Goal: Information Seeking & Learning: Check status

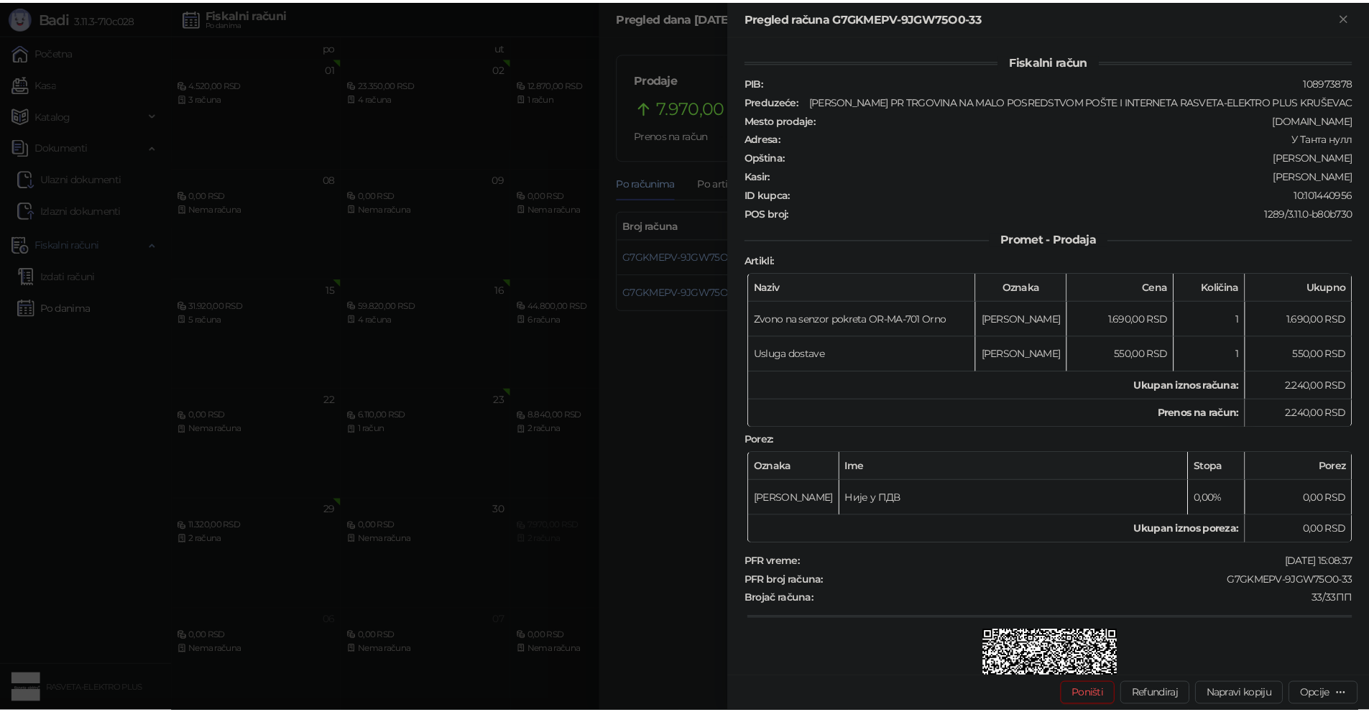
scroll to position [278, 0]
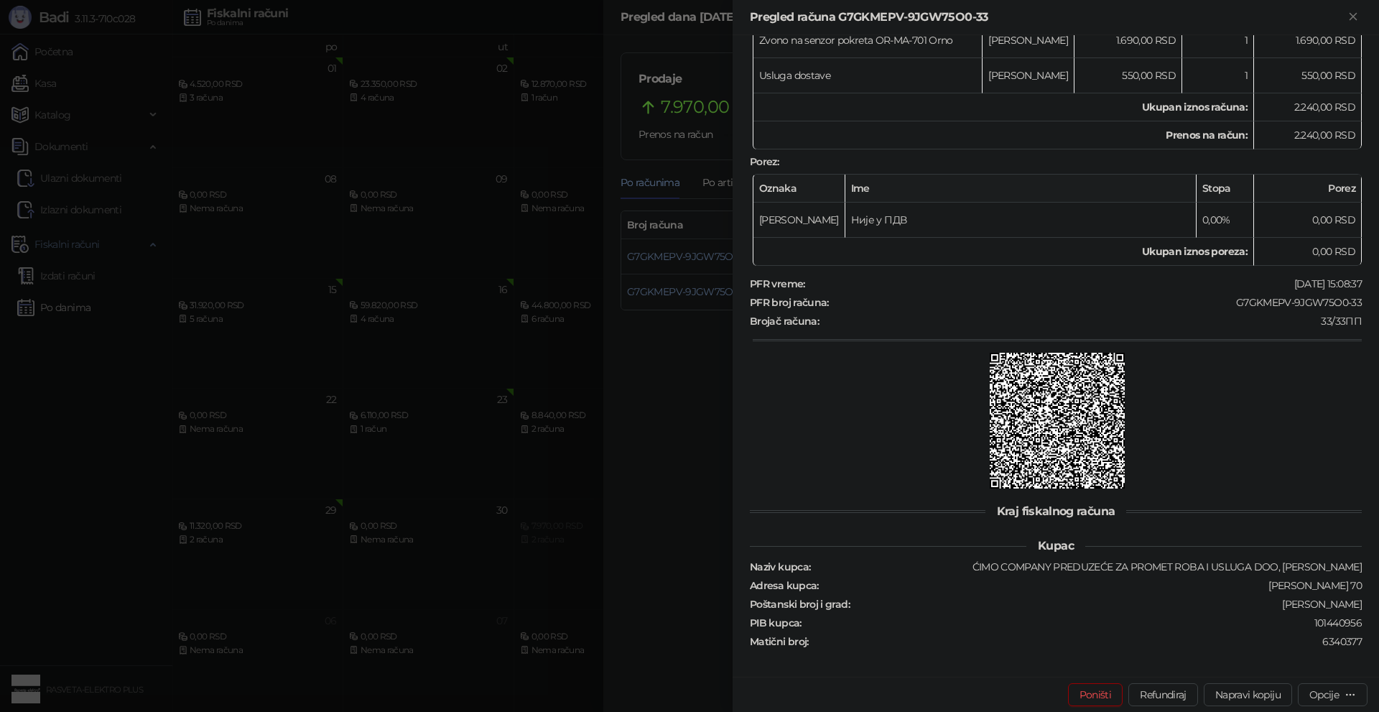
click at [532, 459] on div at bounding box center [689, 356] width 1379 height 712
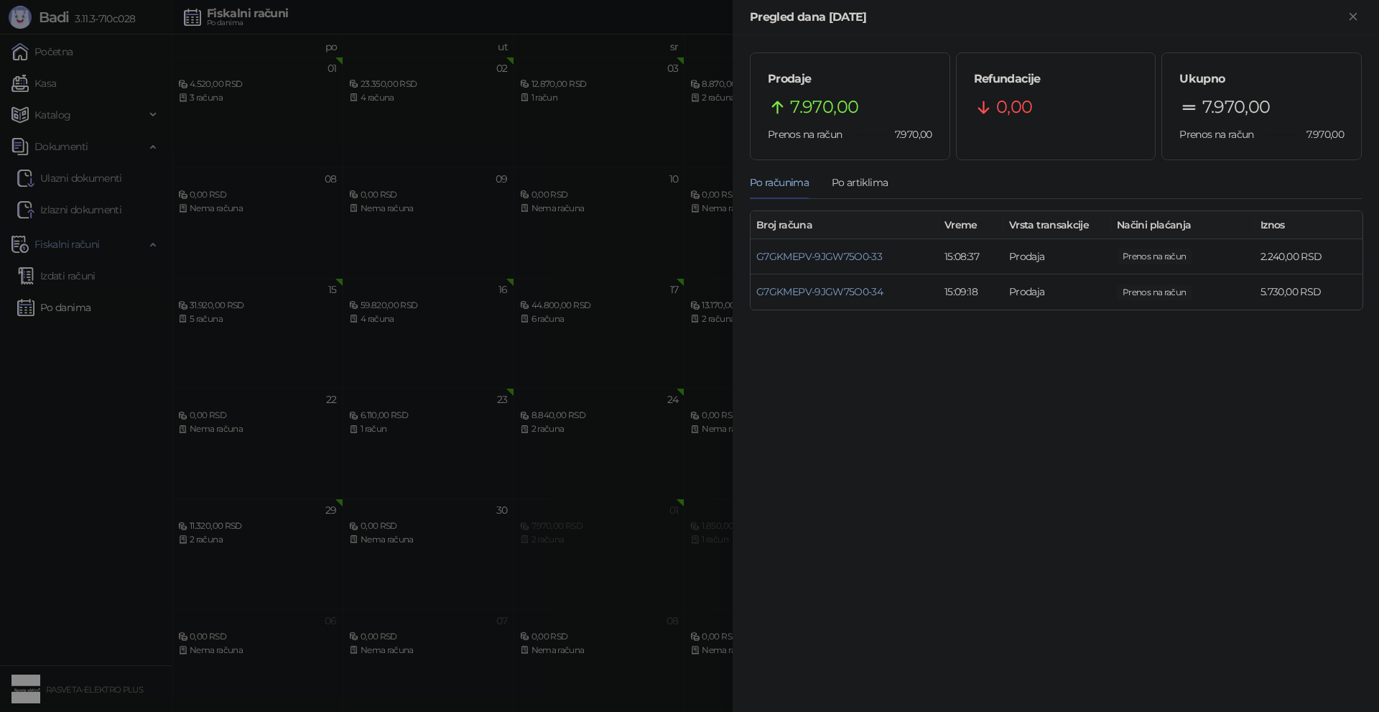
click at [532, 459] on div at bounding box center [689, 356] width 1379 height 712
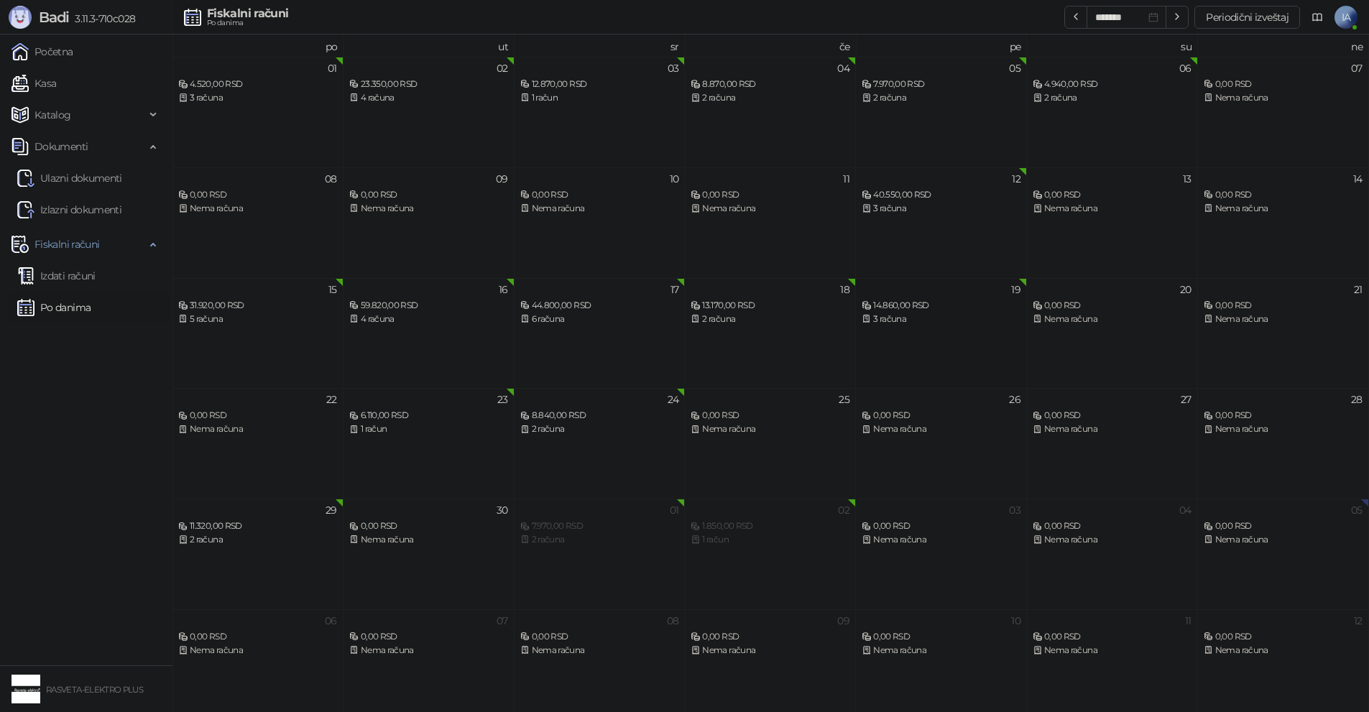
click at [1001, 333] on div "19 14.860,00 RSD 3 računa" at bounding box center [941, 333] width 171 height 111
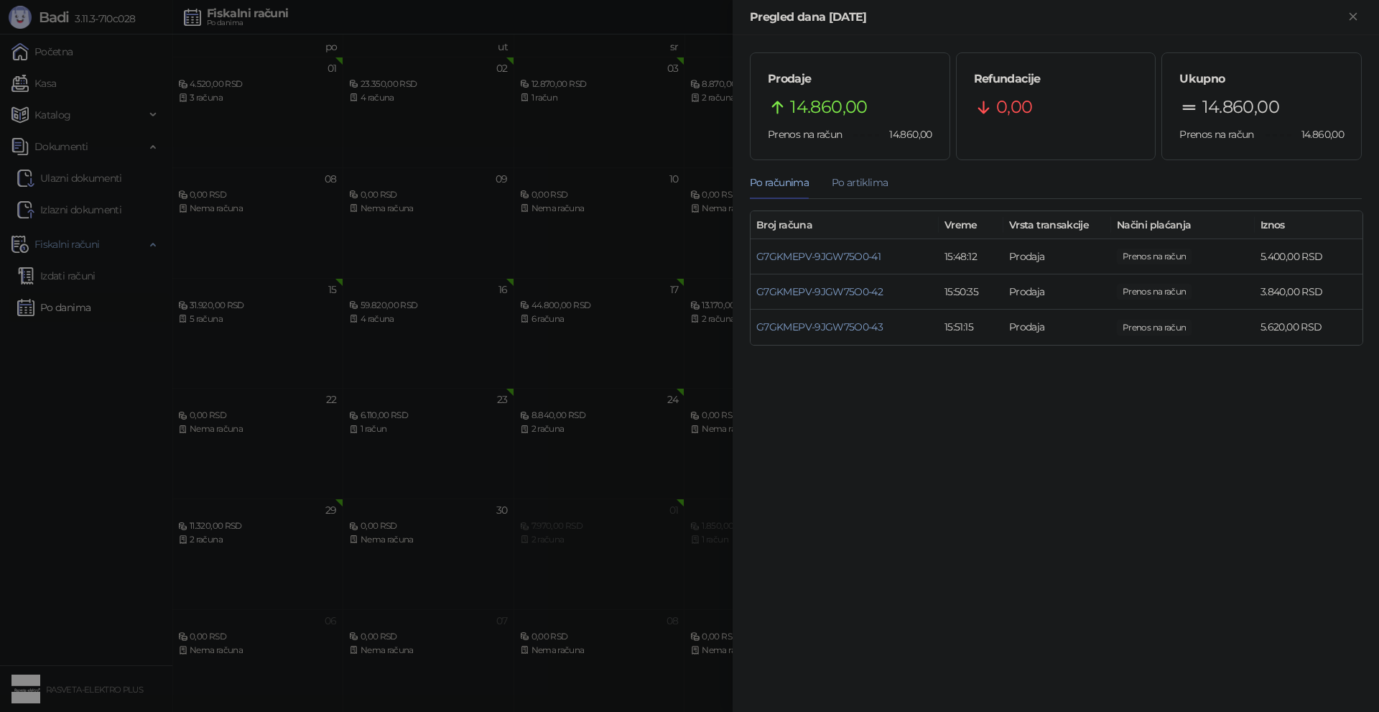
click at [852, 189] on div "Po artiklima" at bounding box center [860, 183] width 56 height 16
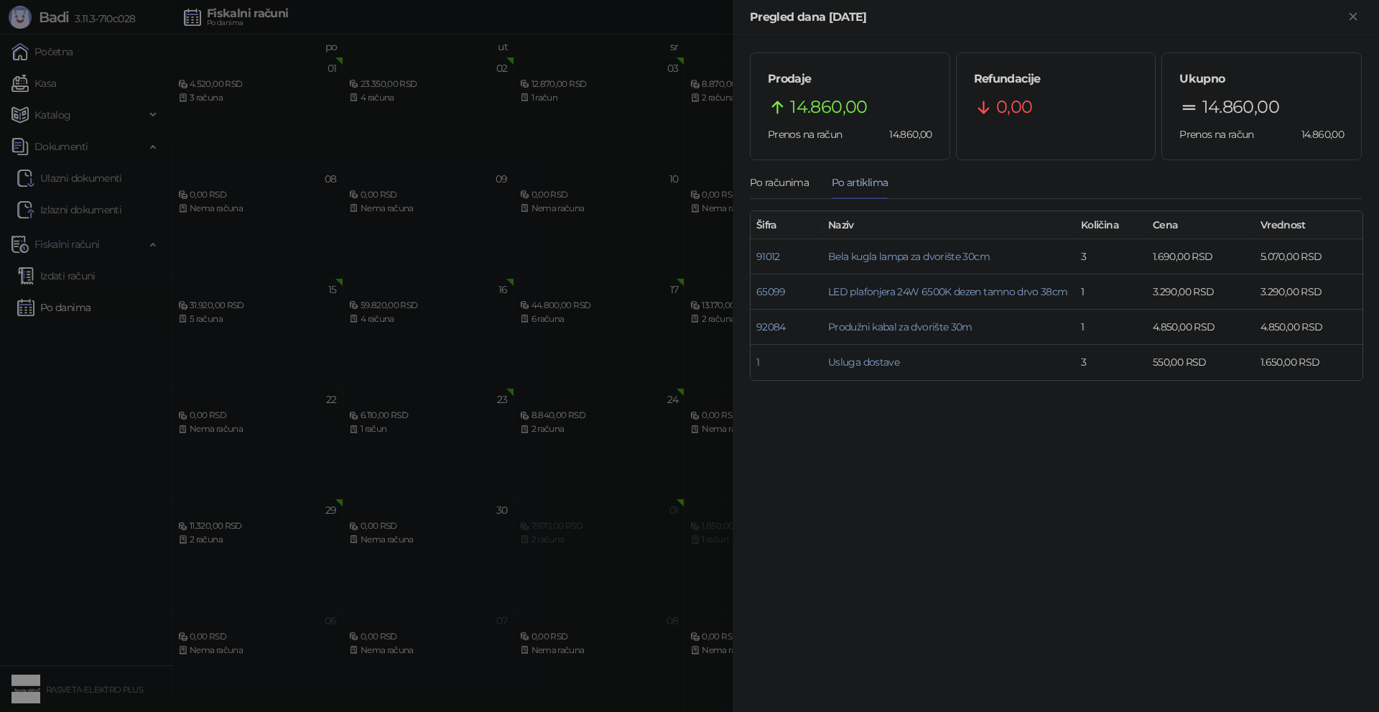
click at [639, 474] on div at bounding box center [689, 356] width 1379 height 712
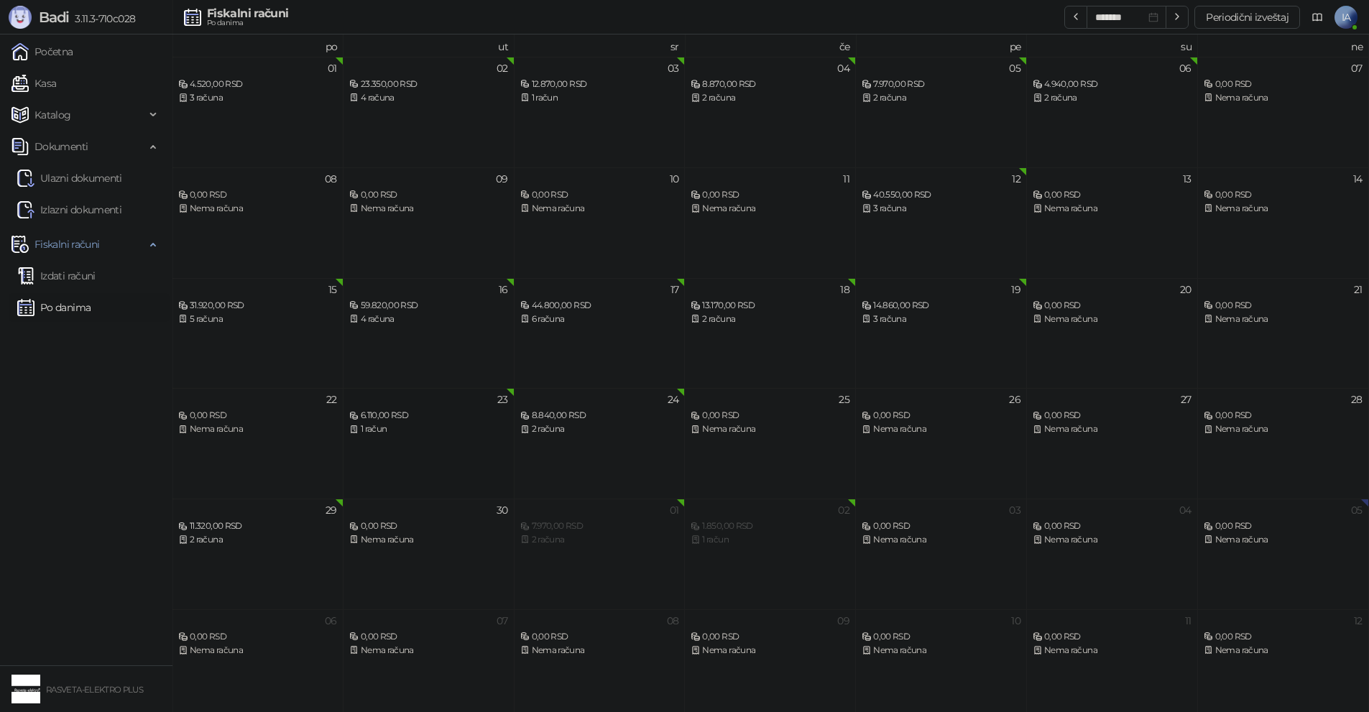
click at [421, 440] on div "23 6.110,00 RSD 1 račun" at bounding box center [428, 443] width 171 height 111
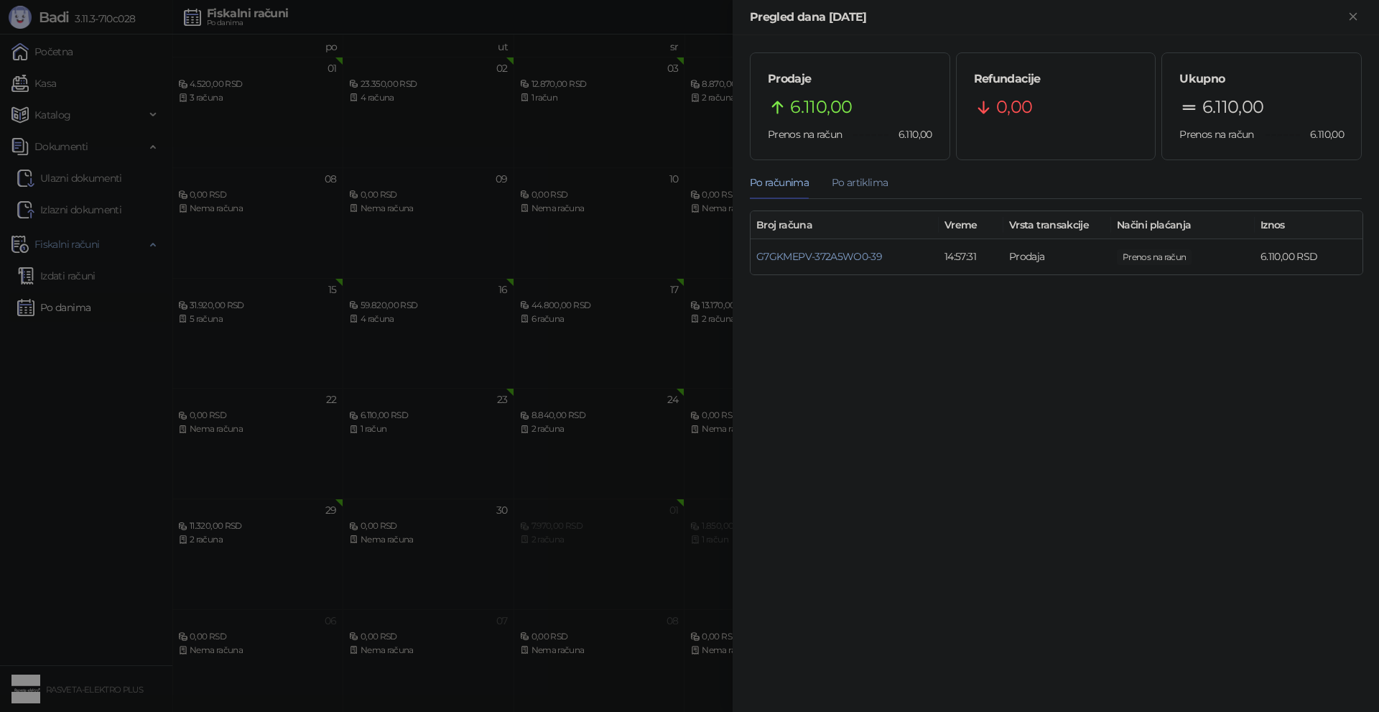
click at [879, 185] on div "Po artiklima" at bounding box center [860, 183] width 56 height 16
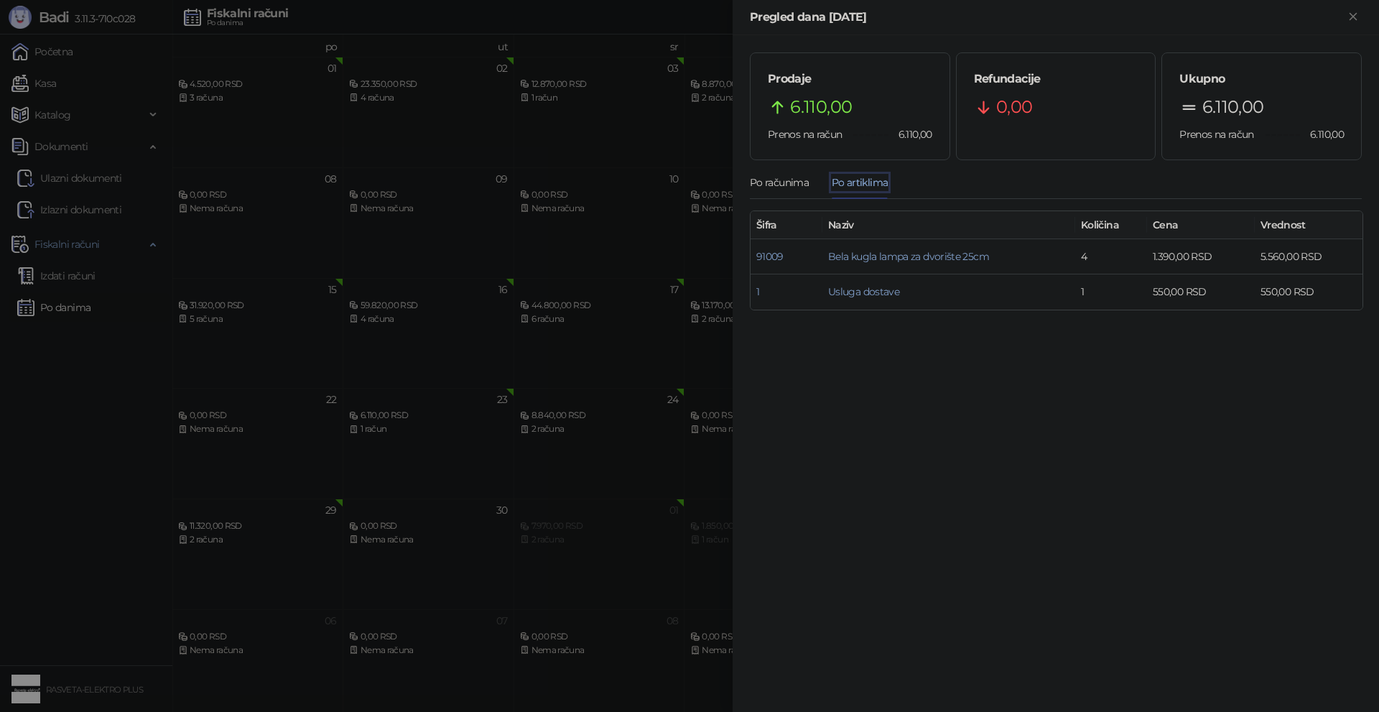
click at [578, 480] on div at bounding box center [689, 356] width 1379 height 712
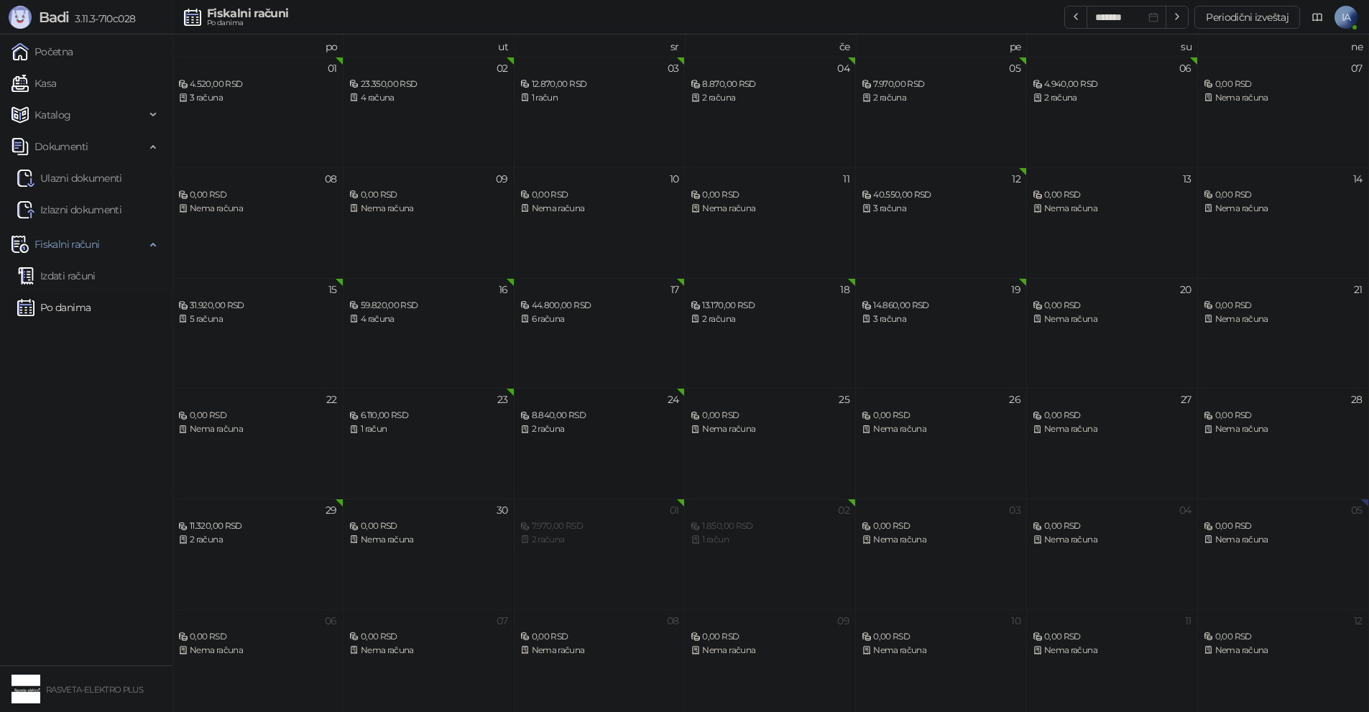
click at [587, 440] on div "24 8.840,00 RSD 2 računa" at bounding box center [599, 443] width 171 height 111
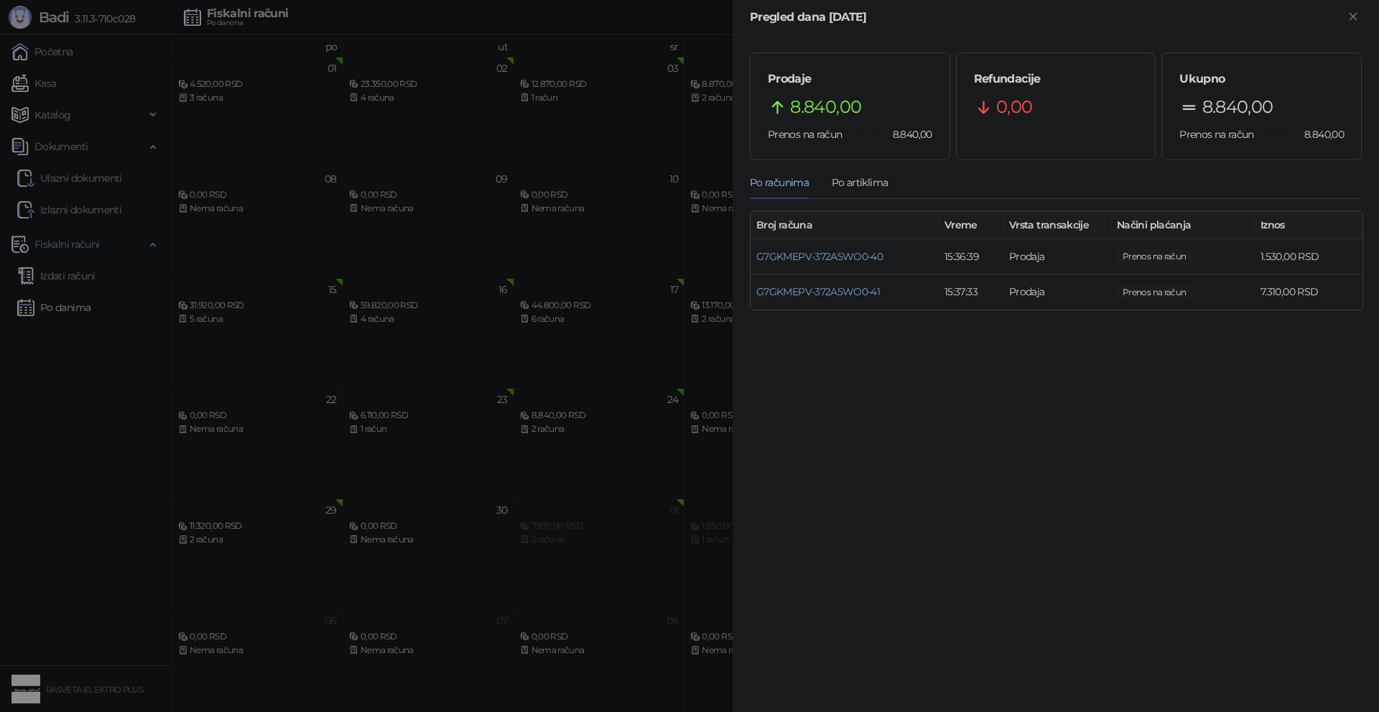
click at [467, 474] on div at bounding box center [689, 356] width 1379 height 712
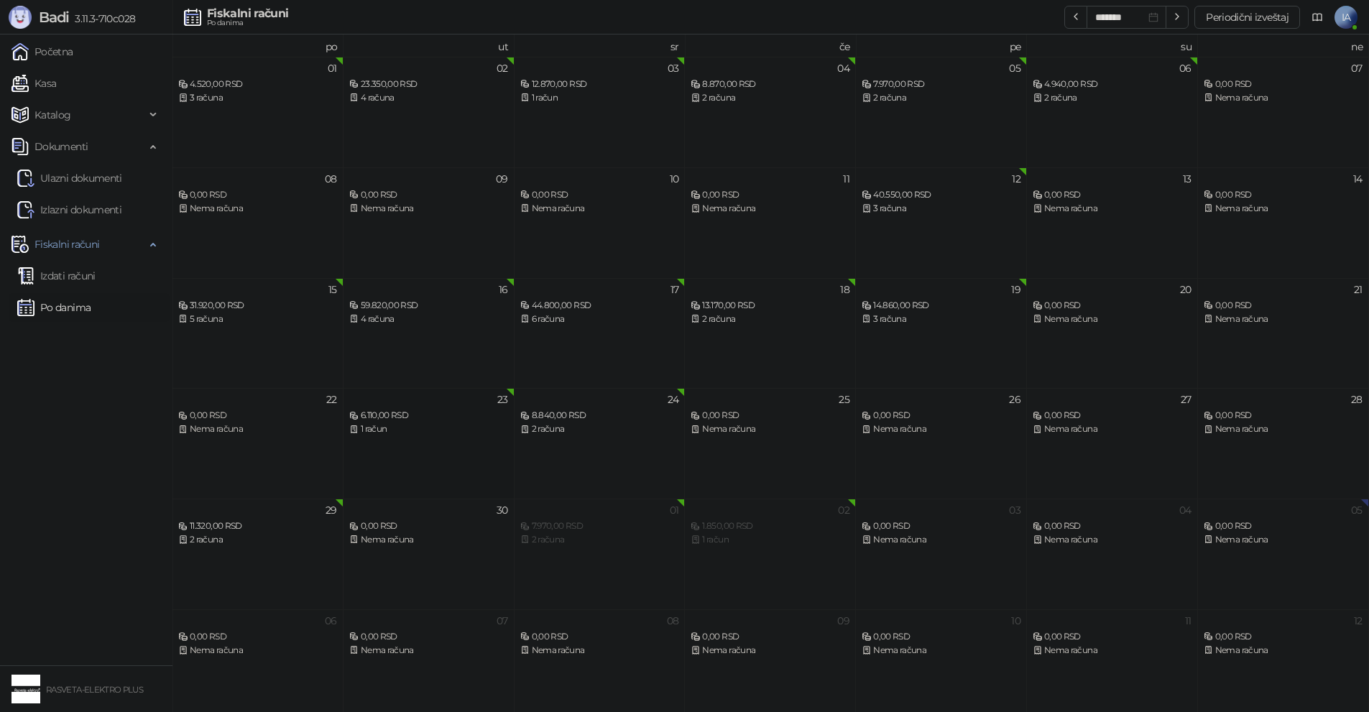
click at [456, 422] on div "6.110,00 RSD" at bounding box center [428, 416] width 159 height 14
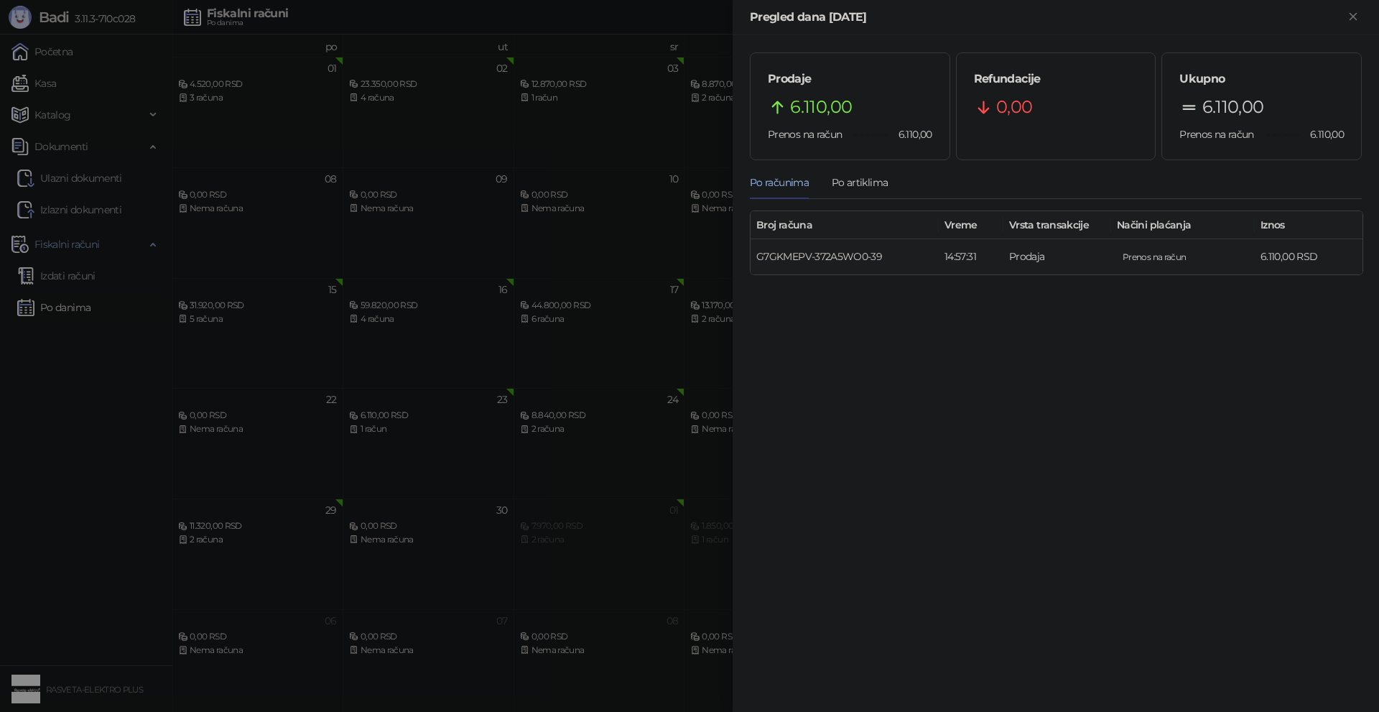
click at [846, 258] on link "G7GKMEPV-372A5WO0-39" at bounding box center [819, 256] width 126 height 13
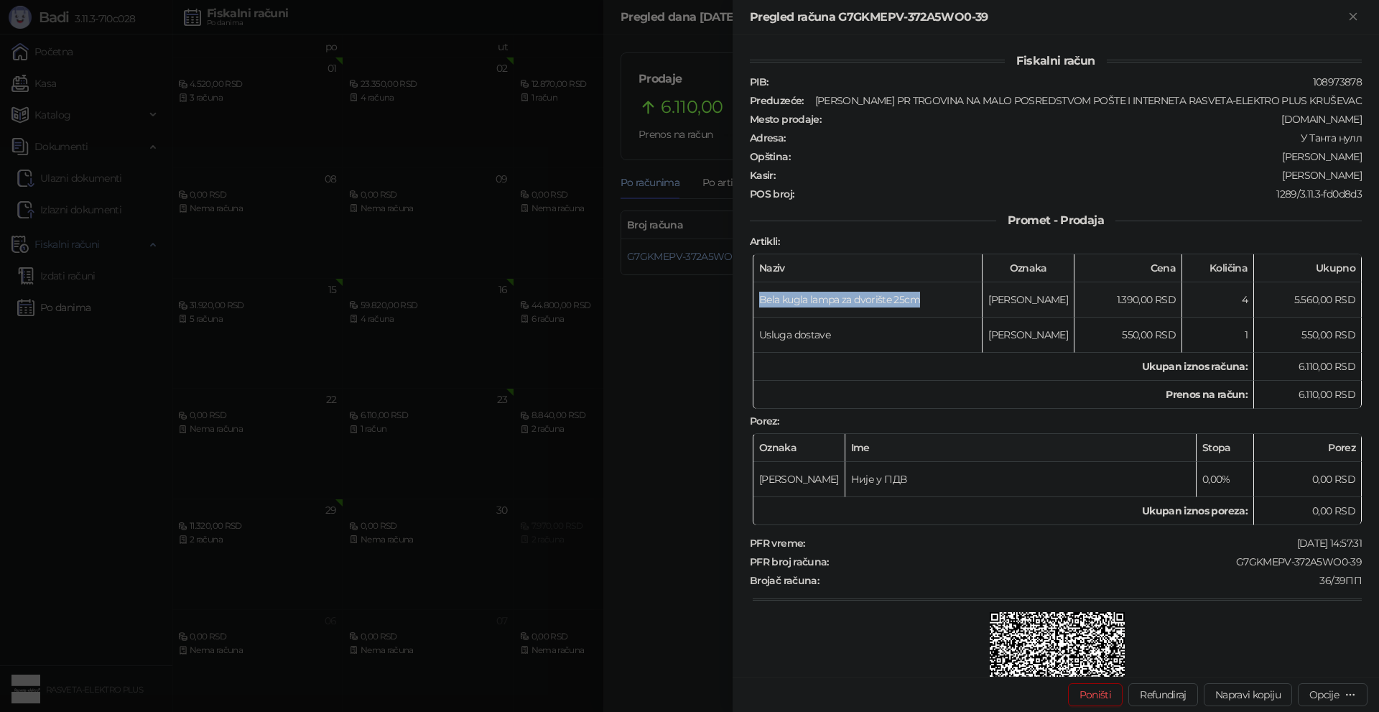
drag, startPoint x: 921, startPoint y: 295, endPoint x: 754, endPoint y: 293, distance: 167.4
click at [754, 293] on td "Bela kugla lampa za dvorište 25cm" at bounding box center [868, 299] width 229 height 35
copy td "Bela kugla lampa za dvorište 25cm"
click at [476, 481] on div at bounding box center [689, 356] width 1379 height 712
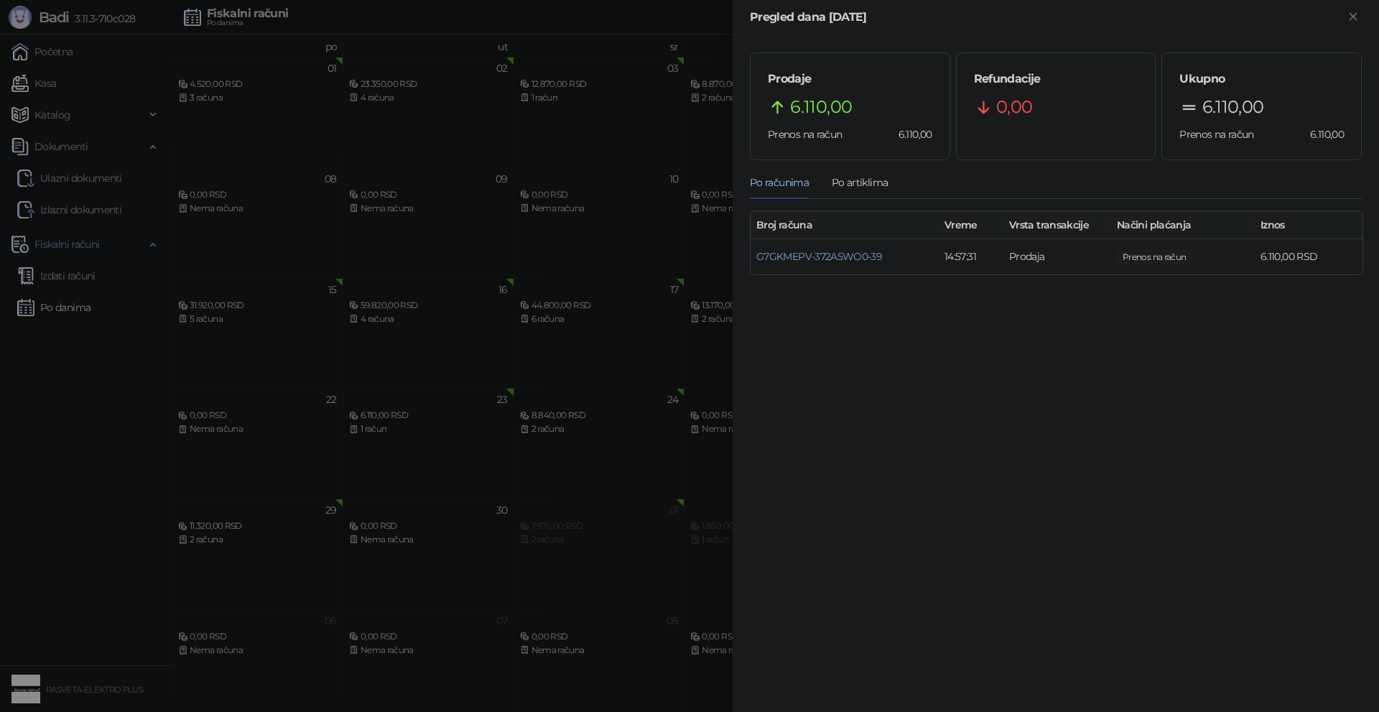
click at [549, 463] on div at bounding box center [689, 356] width 1379 height 712
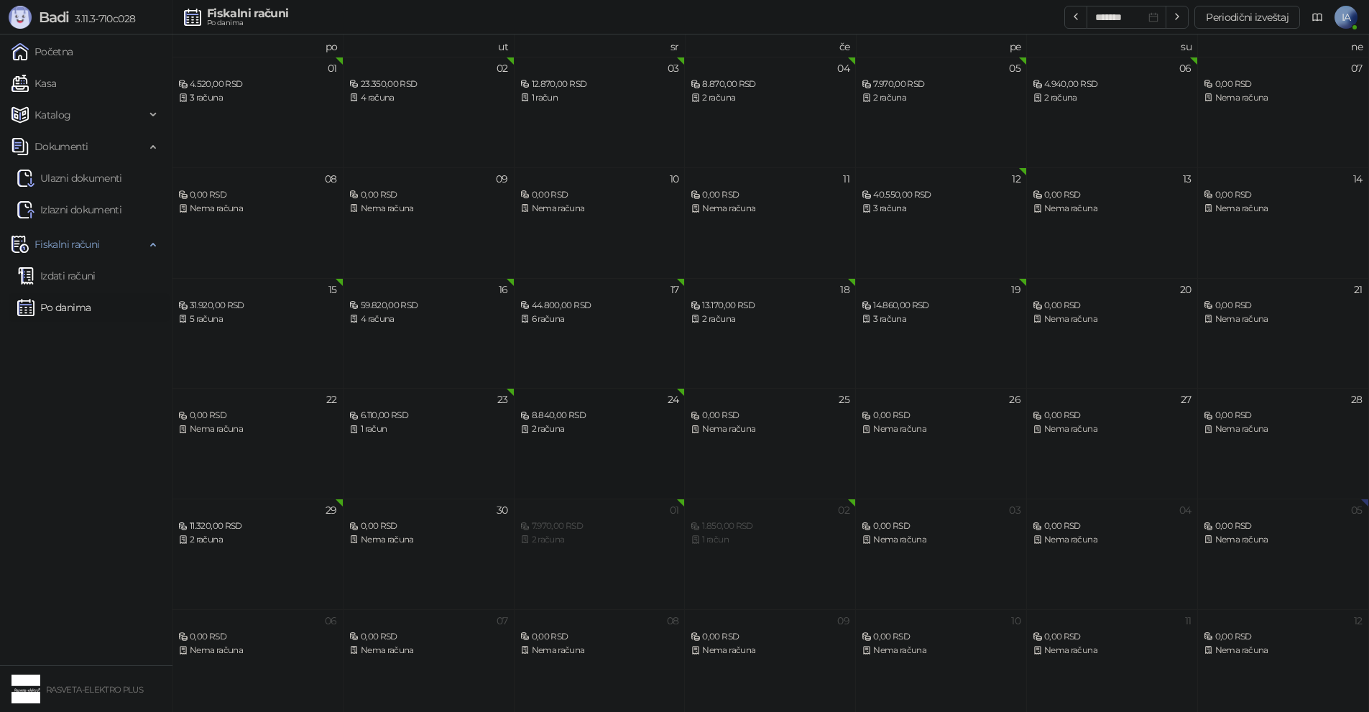
click at [593, 442] on div "24 8.840,00 RSD 2 računa" at bounding box center [599, 443] width 171 height 111
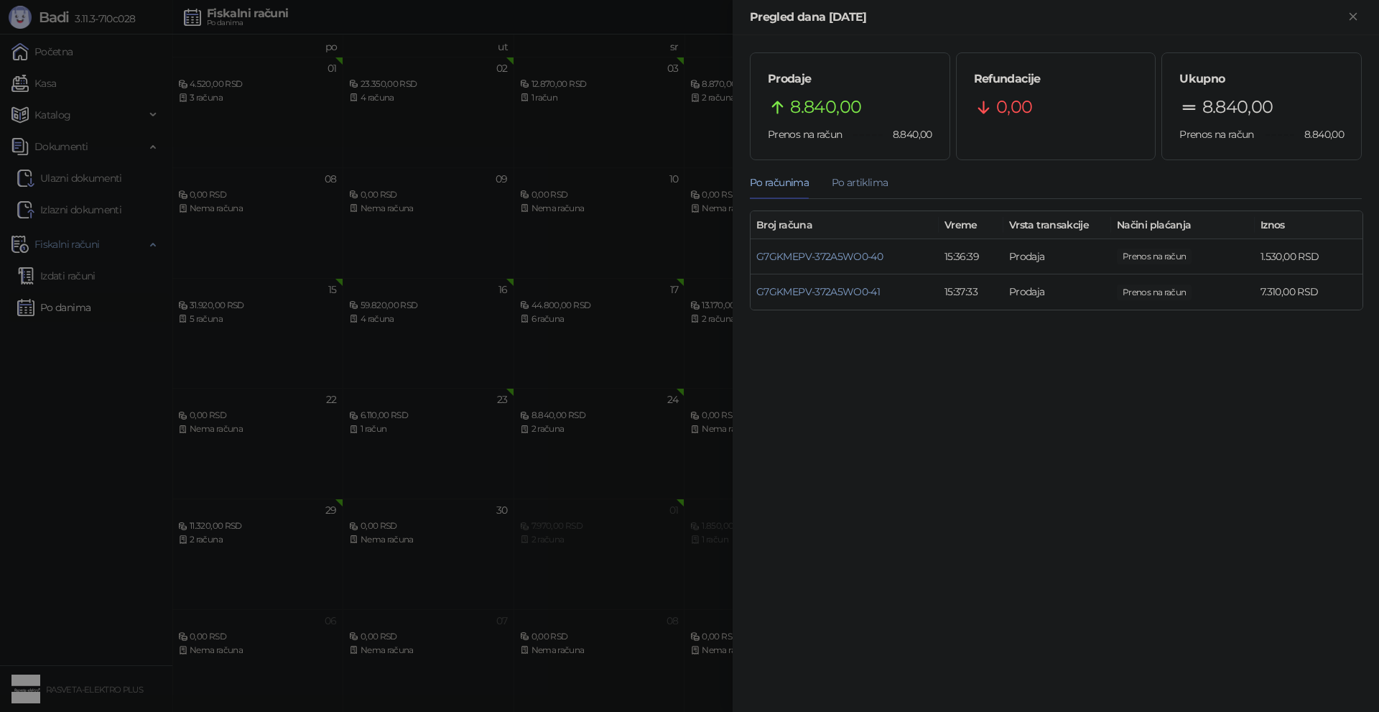
click at [854, 187] on div "Po artiklima" at bounding box center [860, 183] width 56 height 16
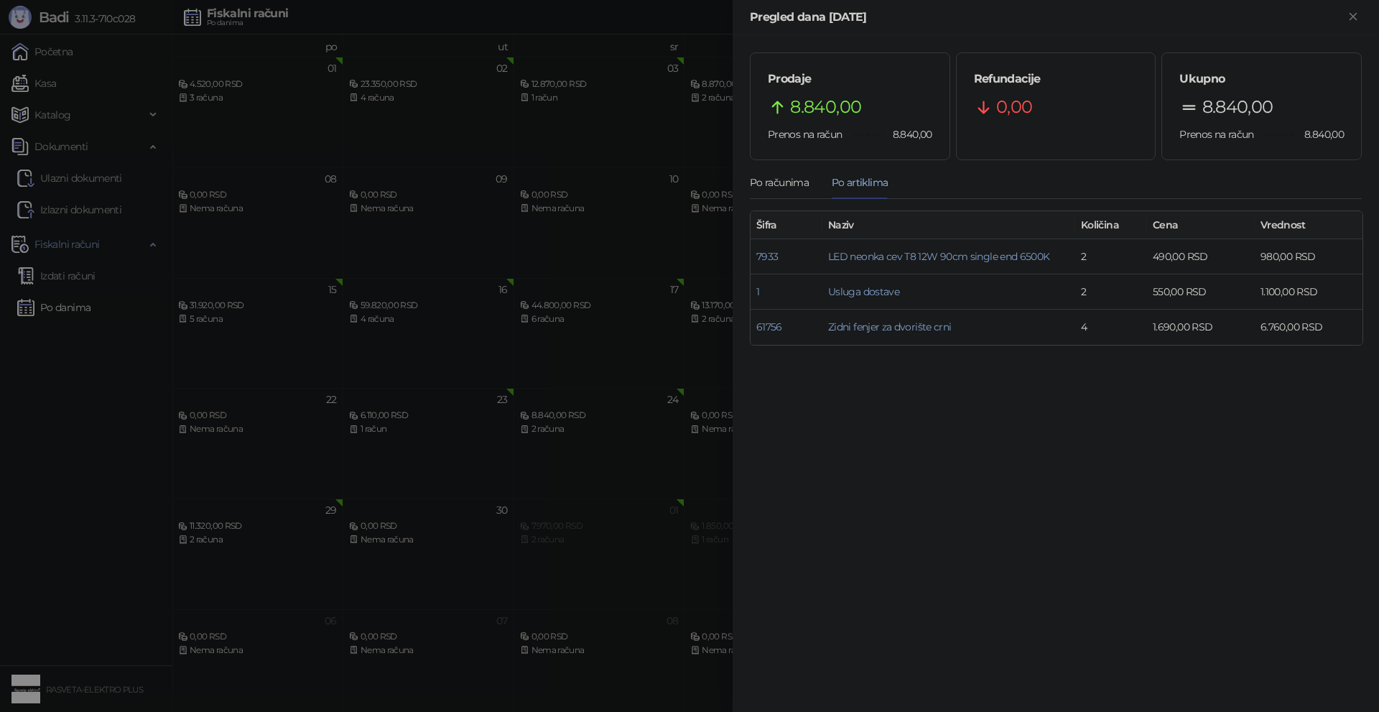
click at [564, 496] on div at bounding box center [689, 356] width 1379 height 712
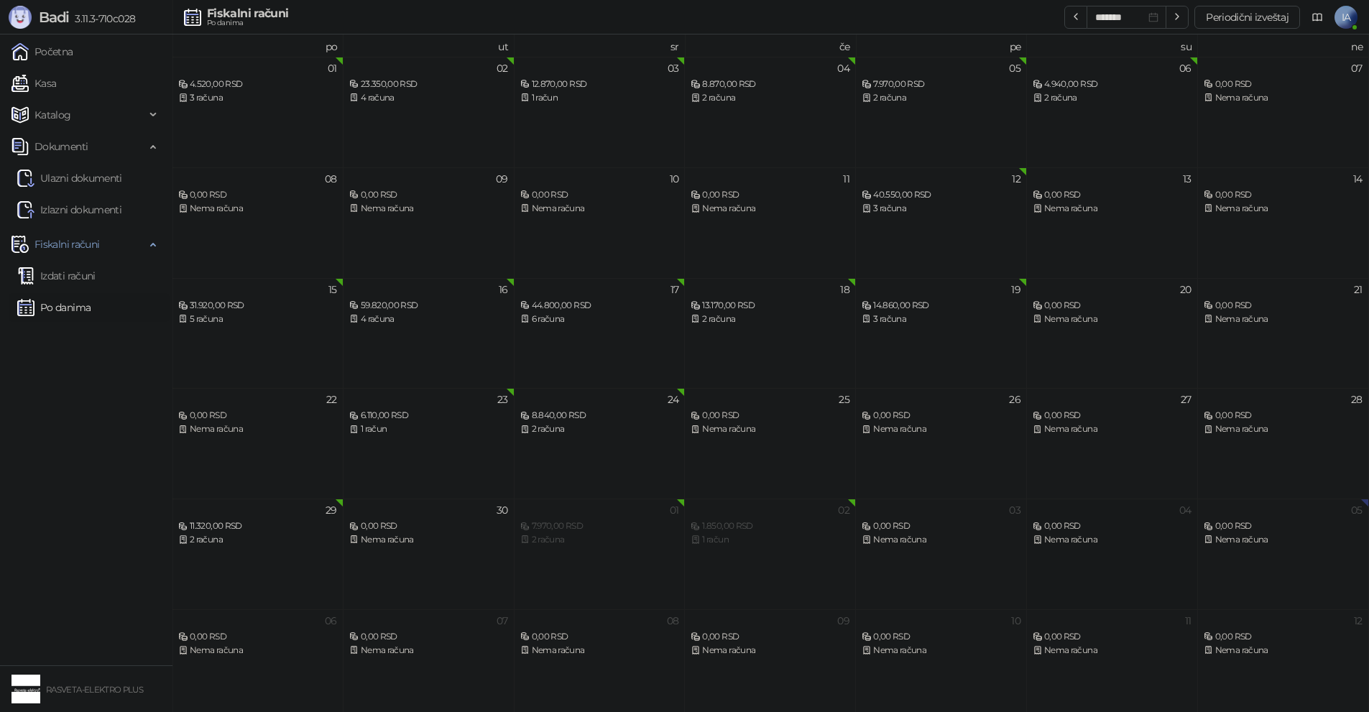
scroll to position [8, 0]
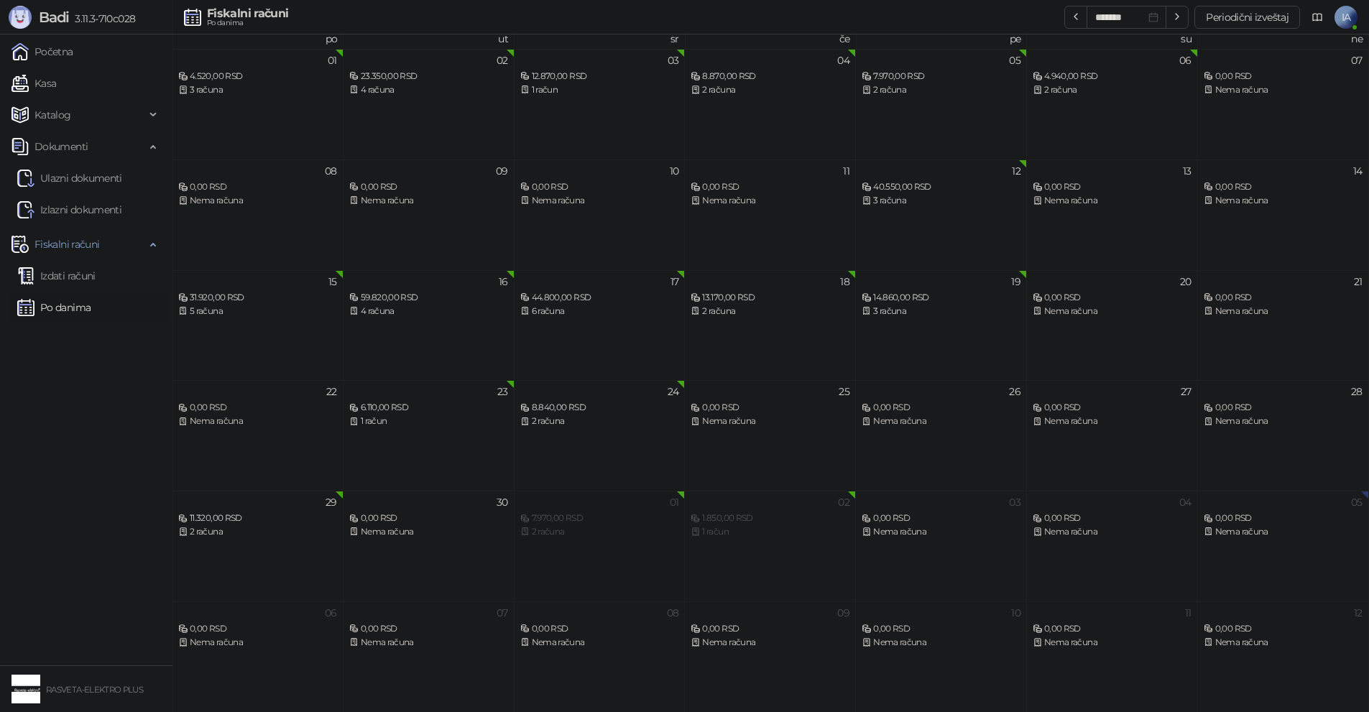
click at [614, 552] on div "01 7.970,00 RSD 2 računa" at bounding box center [599, 546] width 171 height 111
type input "*******"
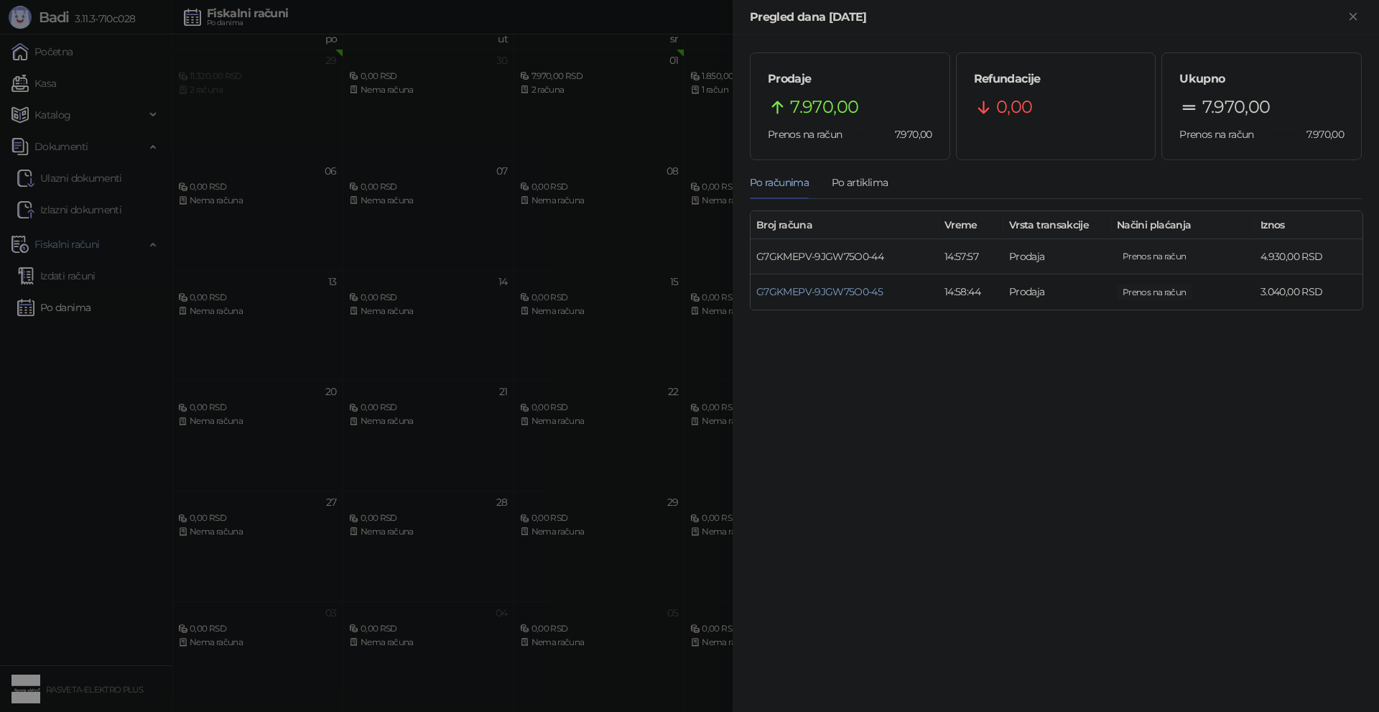
click at [835, 259] on link "G7GKMEPV-9JGW75O0-44" at bounding box center [819, 256] width 127 height 13
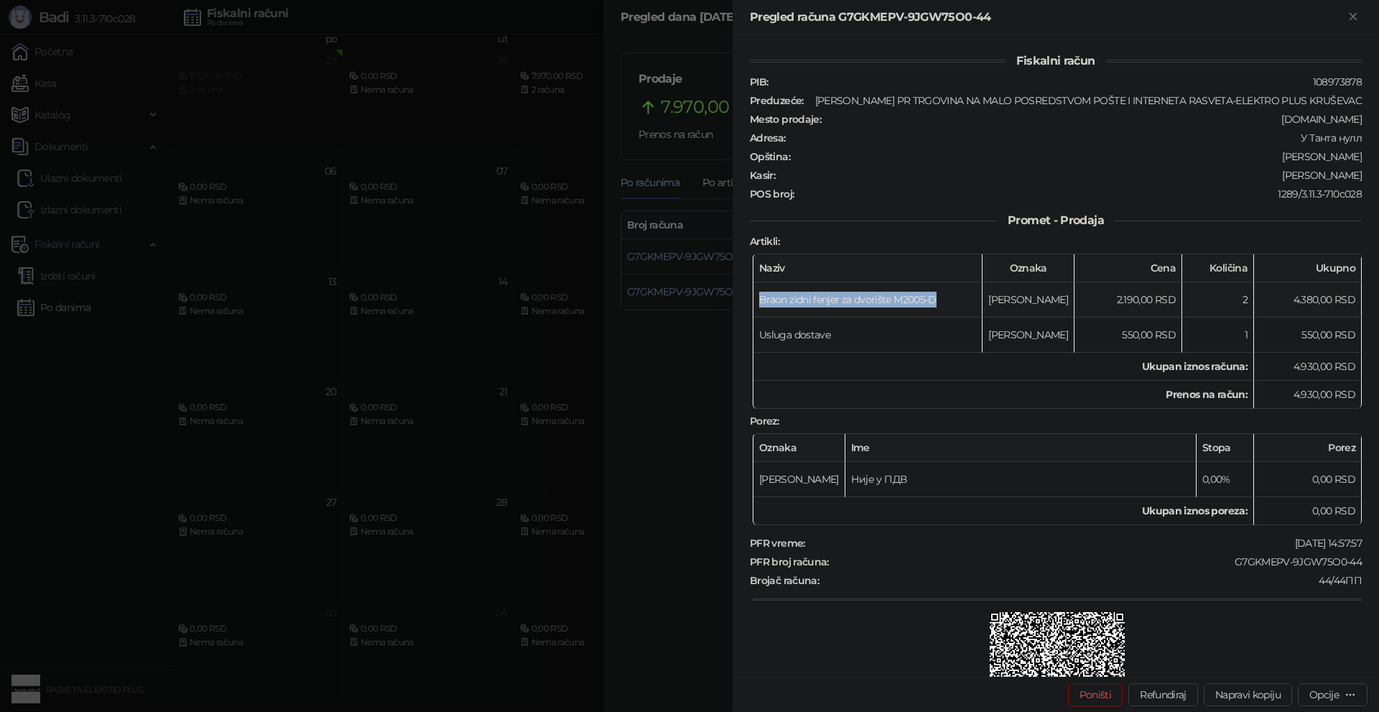
drag, startPoint x: 932, startPoint y: 305, endPoint x: 762, endPoint y: 297, distance: 171.2
click at [762, 297] on td "Braon zidni fenjer za dvorište M2005-D" at bounding box center [868, 299] width 229 height 35
copy td "Braon zidni fenjer za dvorište M2005-D"
click at [677, 438] on div at bounding box center [689, 356] width 1379 height 712
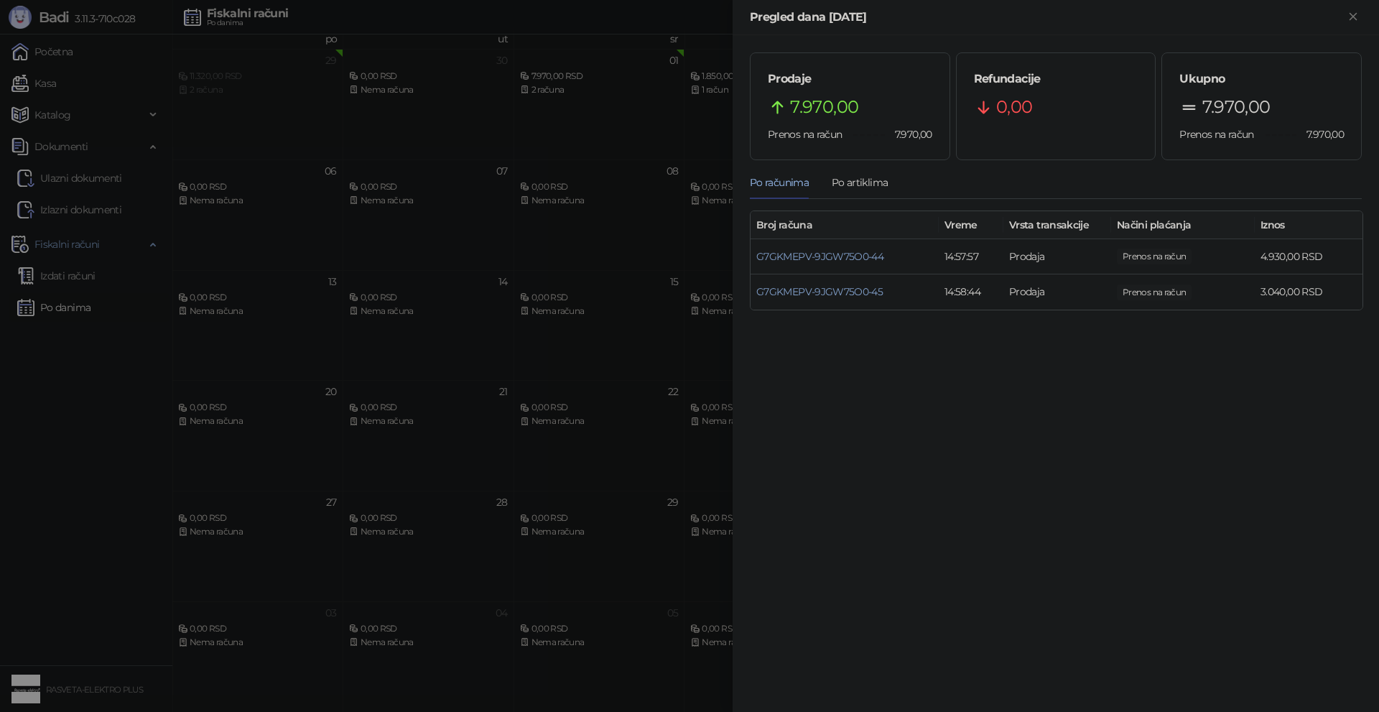
click at [557, 624] on div at bounding box center [689, 356] width 1379 height 712
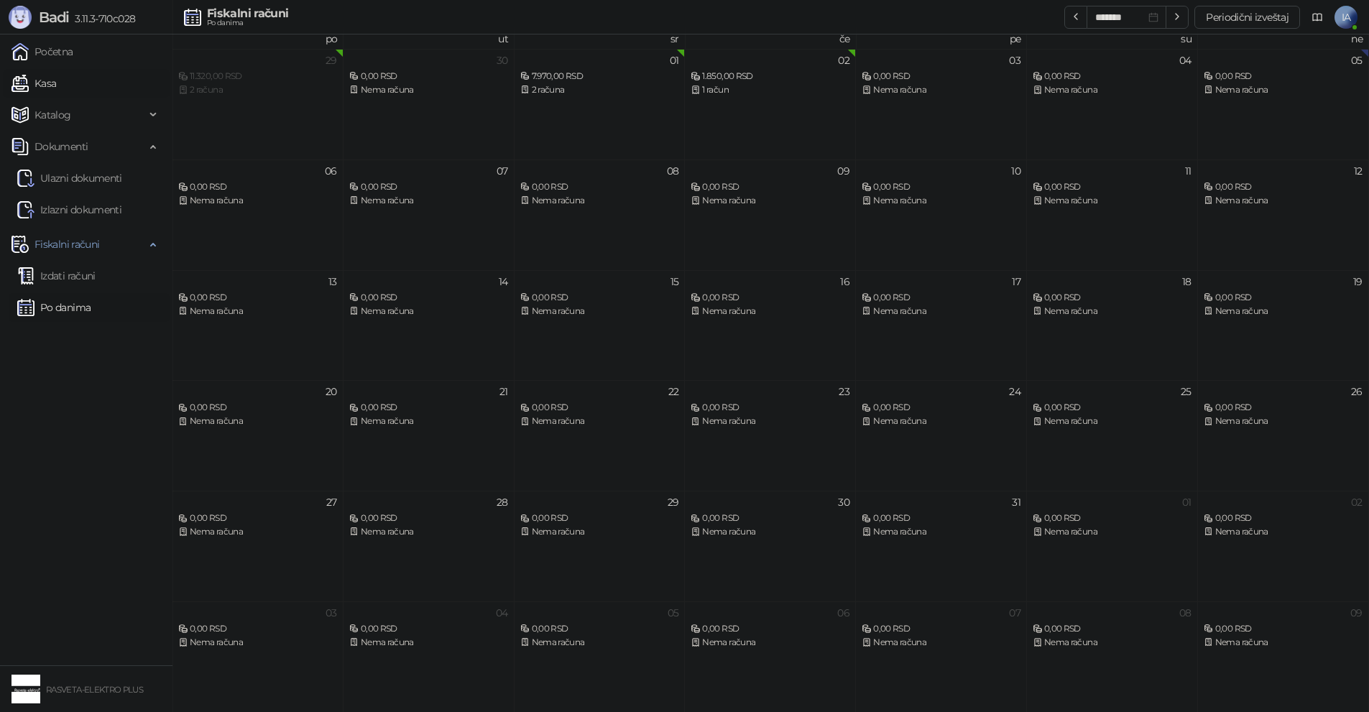
click at [56, 92] on link "Kasa" at bounding box center [33, 83] width 45 height 29
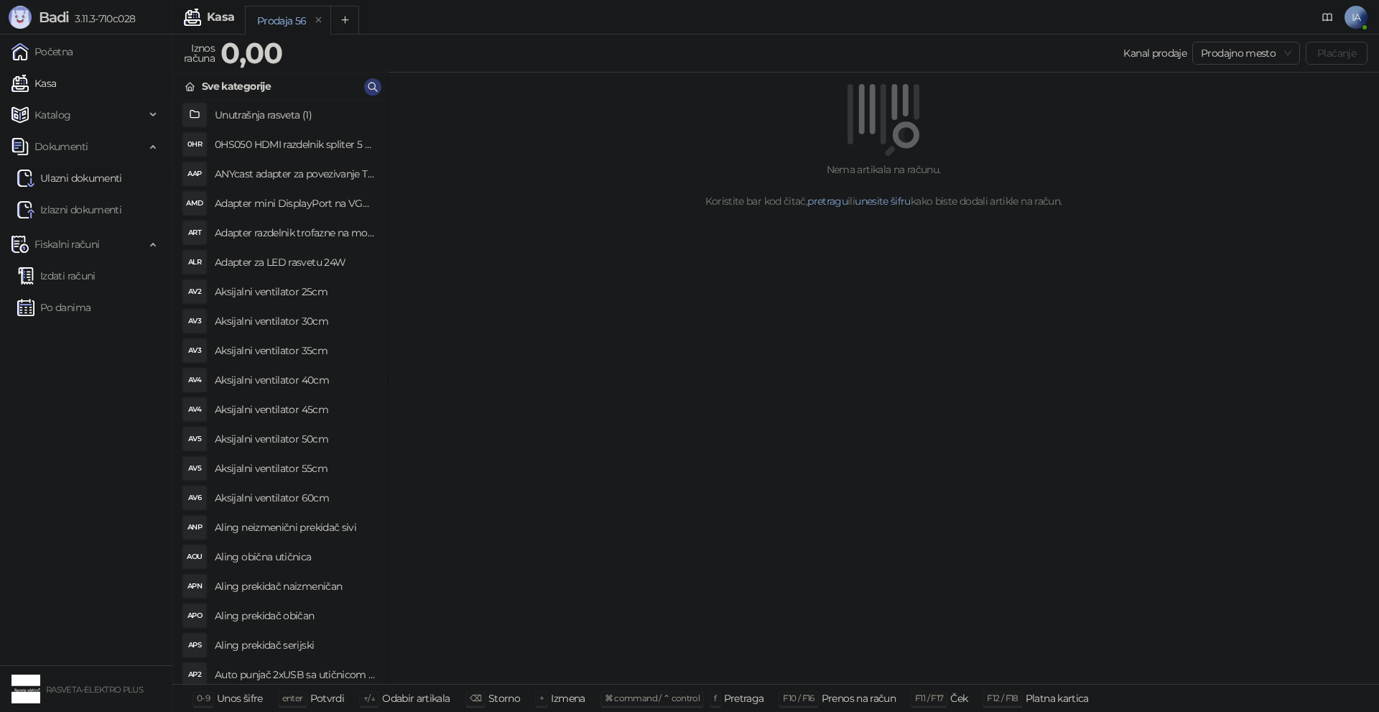
click at [105, 175] on link "Ulazni dokumenti" at bounding box center [69, 178] width 105 height 29
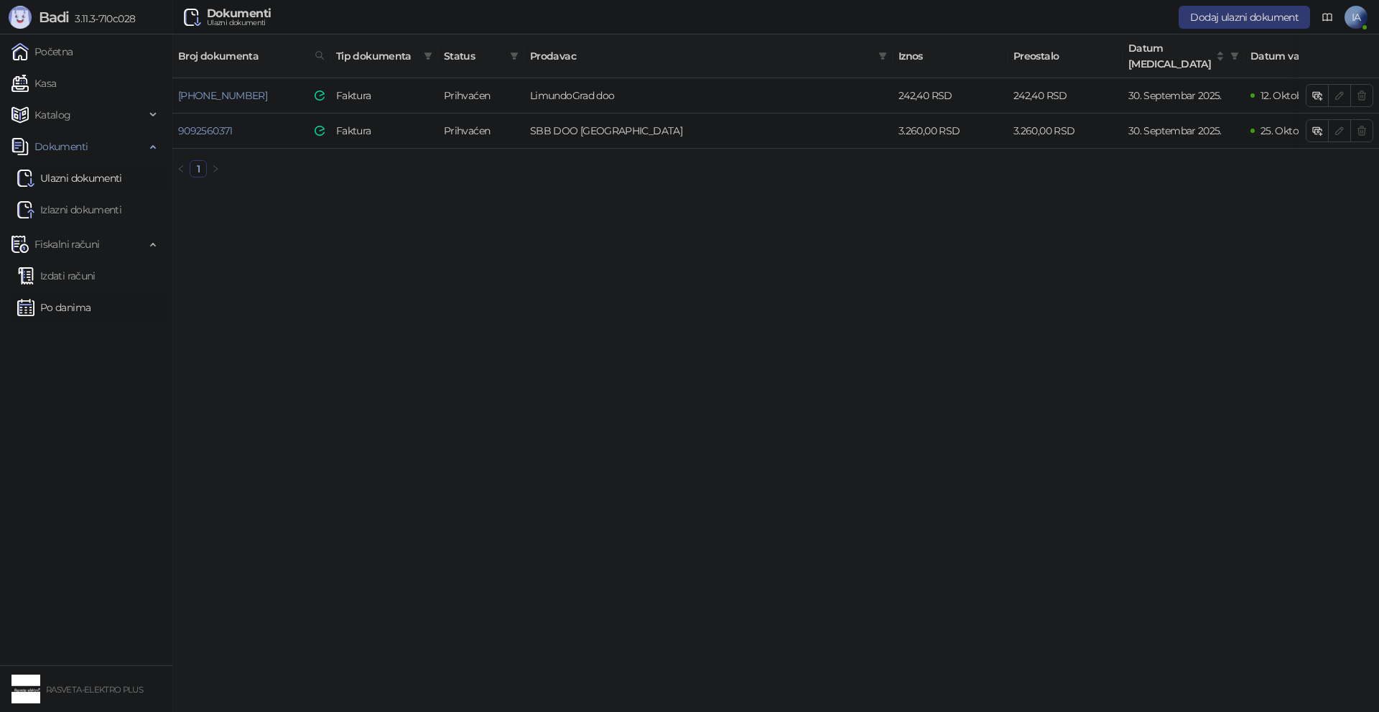
click at [91, 310] on link "Po danima" at bounding box center [53, 307] width 73 height 29
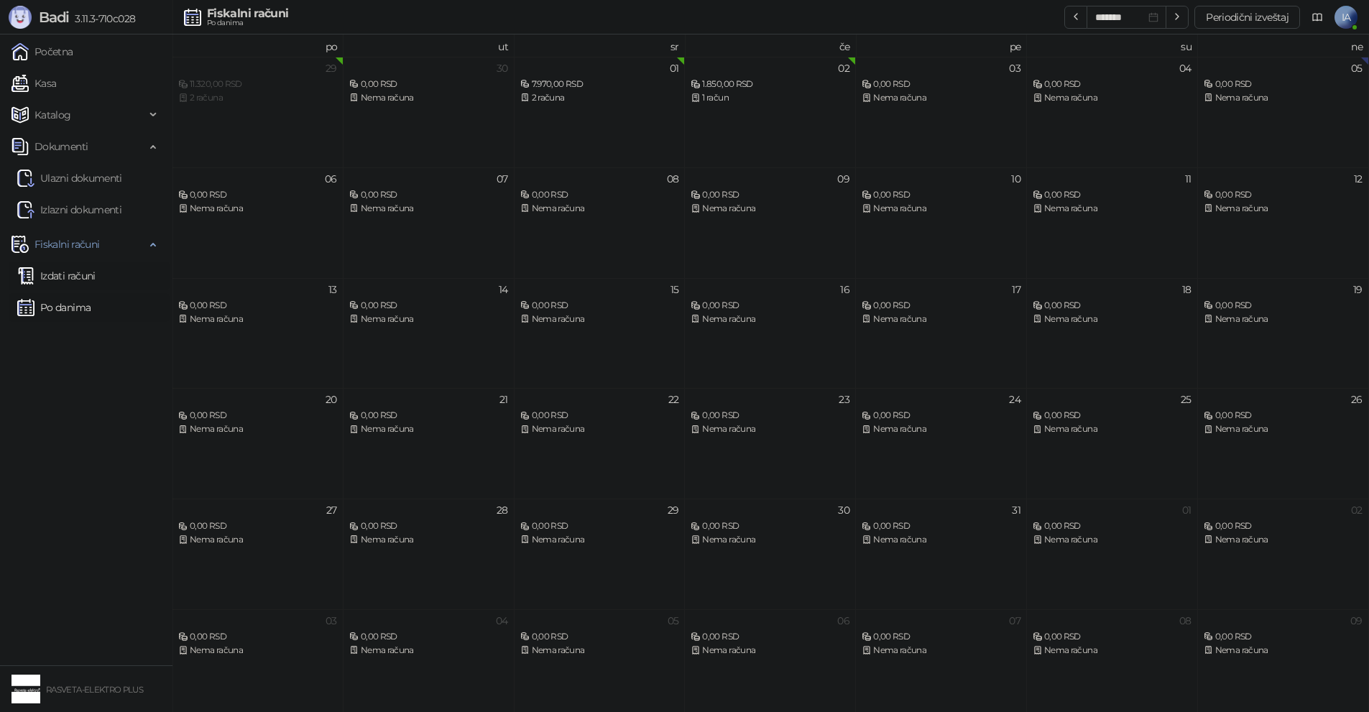
click at [96, 282] on link "Izdati računi" at bounding box center [56, 275] width 78 height 29
